Goal: Information Seeking & Learning: Learn about a topic

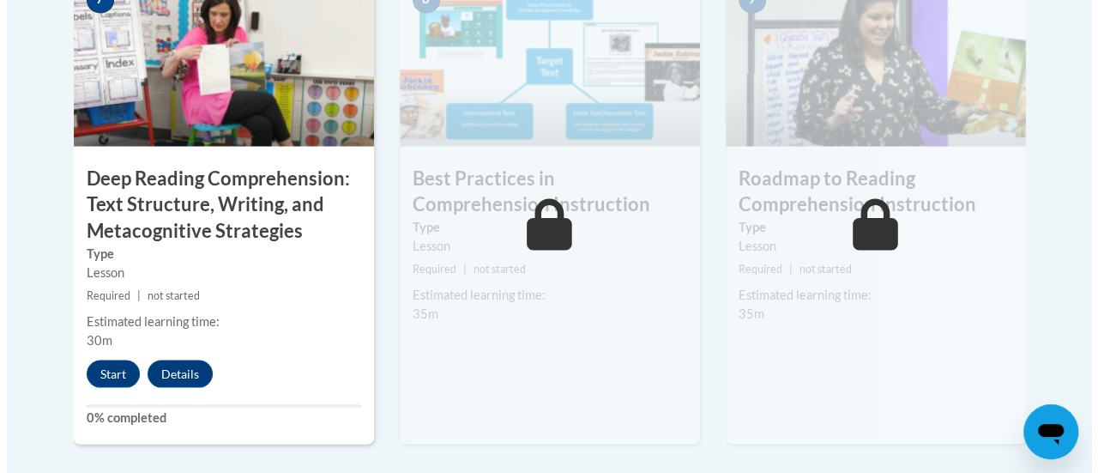
scroll to position [1550, 0]
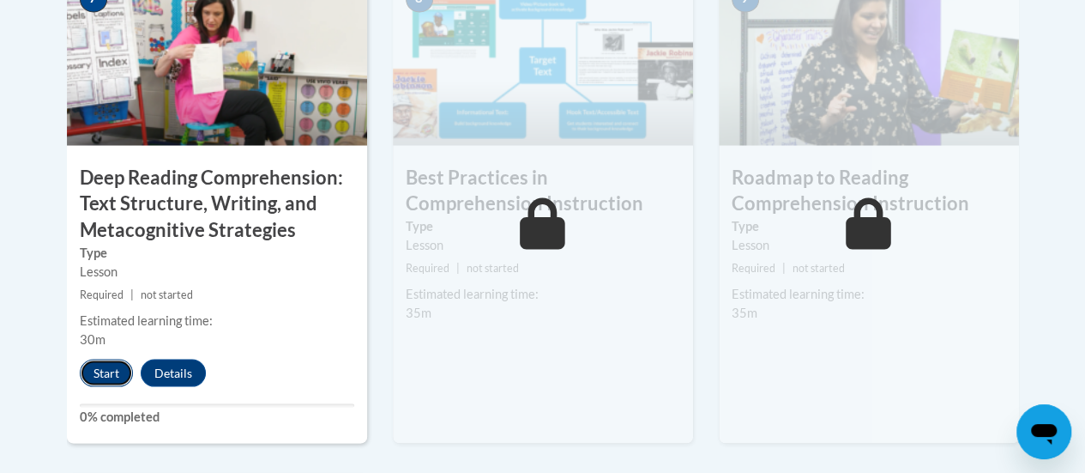
click at [108, 368] on button "Start" at bounding box center [106, 371] width 53 height 27
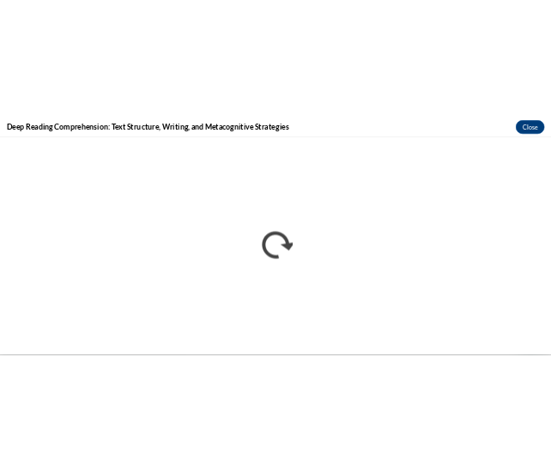
scroll to position [0, 0]
